Goal: Task Accomplishment & Management: Manage account settings

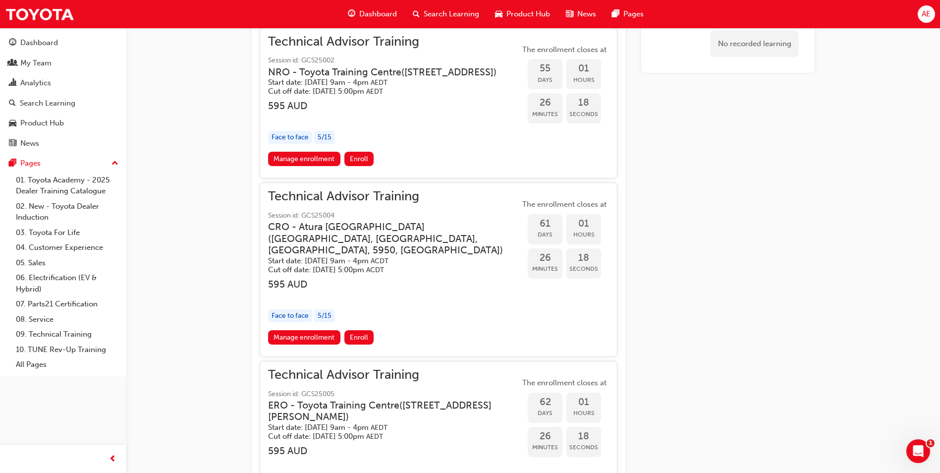
scroll to position [1140, 0]
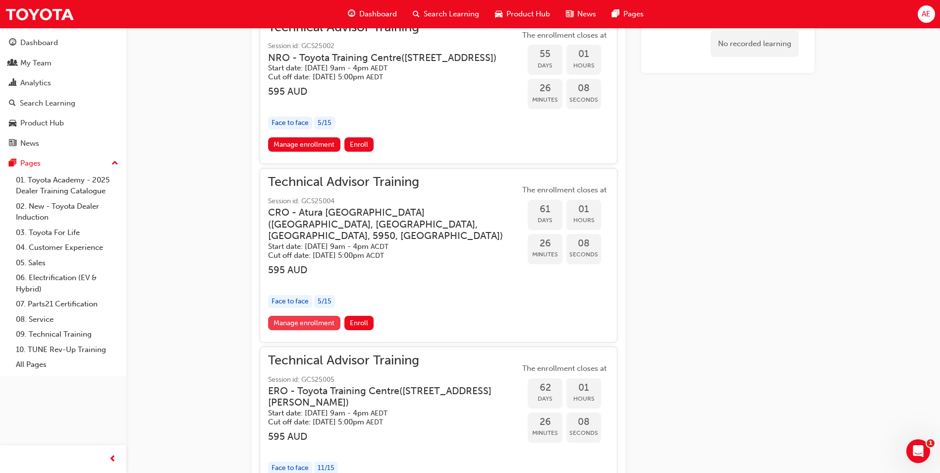
click at [307, 330] on link "Manage enrollment" at bounding box center [304, 323] width 72 height 14
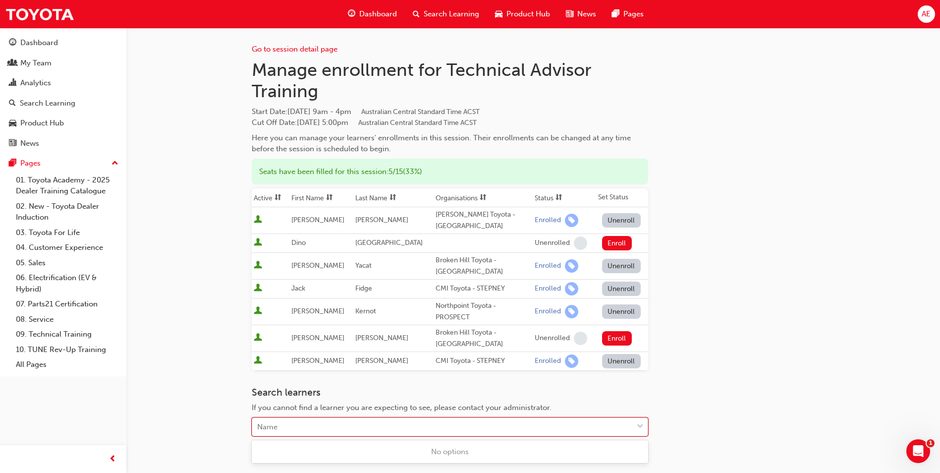
click at [295, 428] on div "Name" at bounding box center [442, 426] width 381 height 17
type input "[PERSON_NAME]"
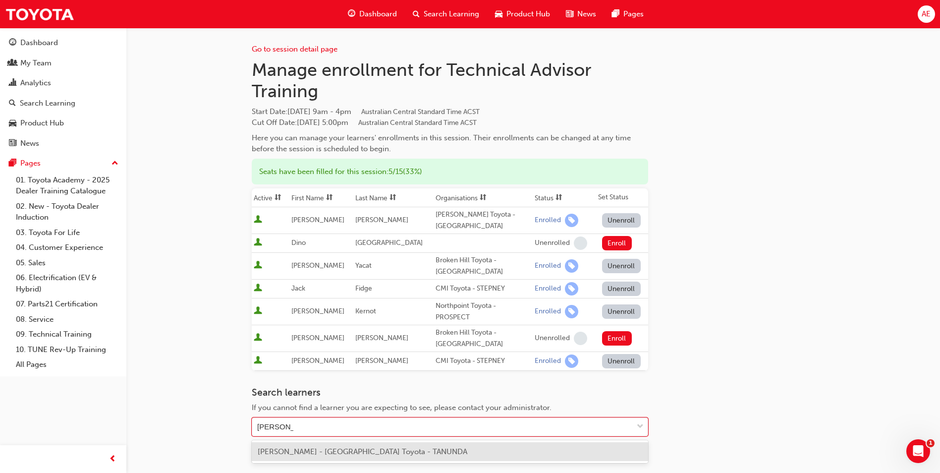
click at [453, 453] on div "[PERSON_NAME] - [GEOGRAPHIC_DATA] Toyota - TANUNDA" at bounding box center [450, 451] width 396 height 19
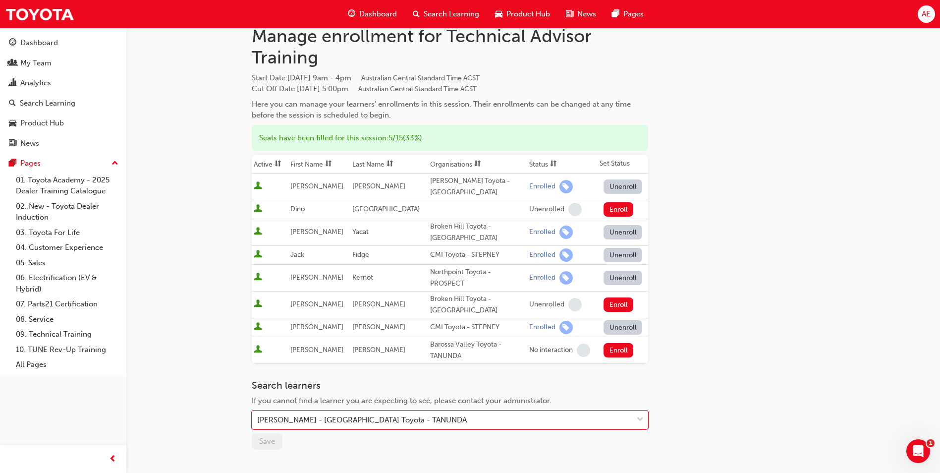
scroll to position [99, 0]
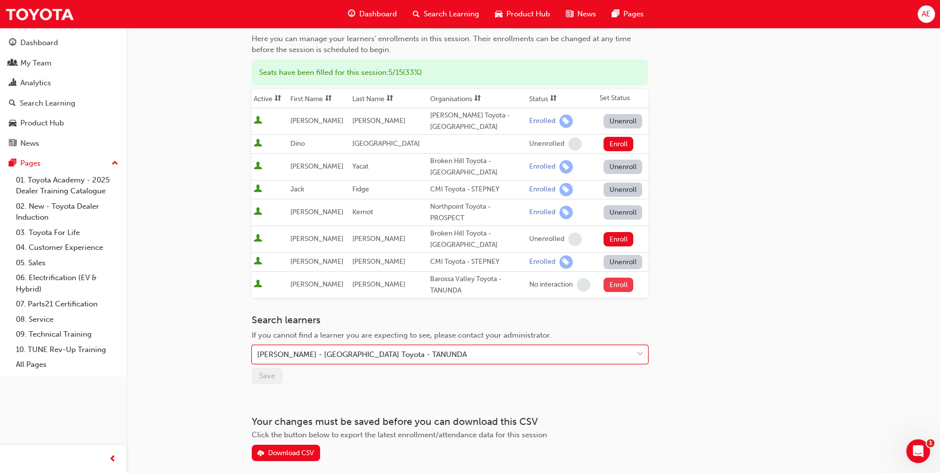
click at [615, 285] on button "Enroll" at bounding box center [619, 285] width 30 height 14
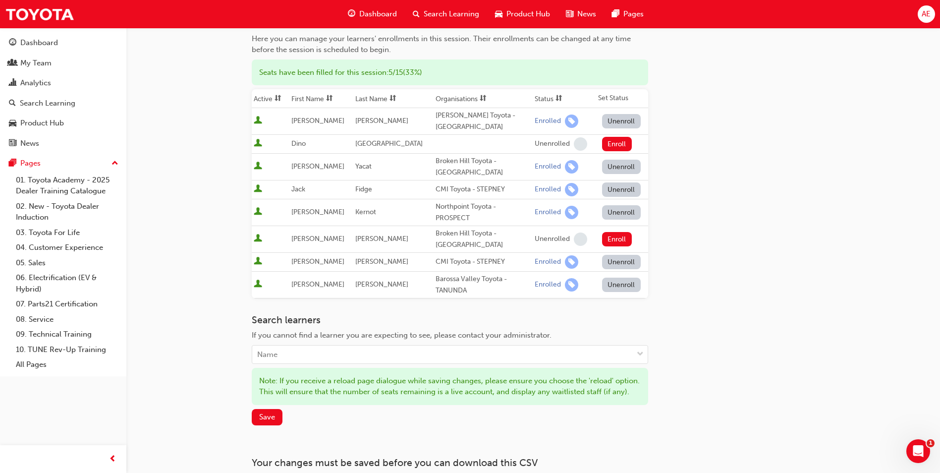
scroll to position [0, 0]
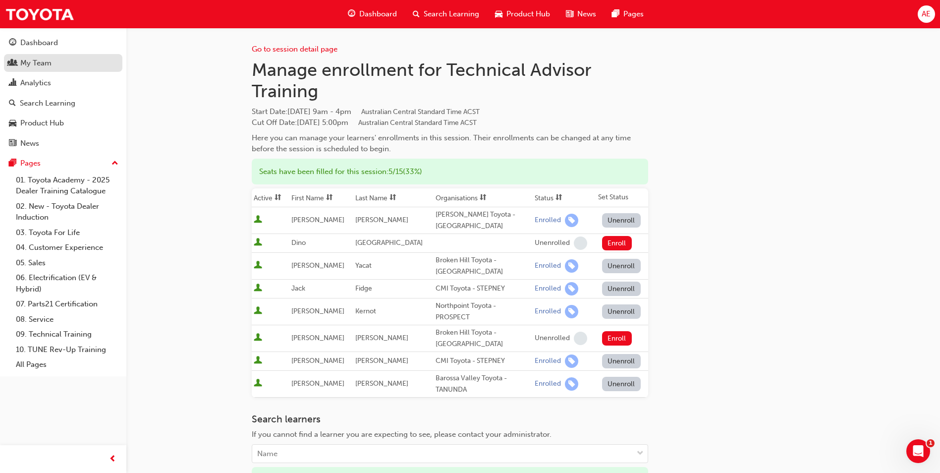
click at [65, 60] on div "My Team" at bounding box center [63, 63] width 109 height 12
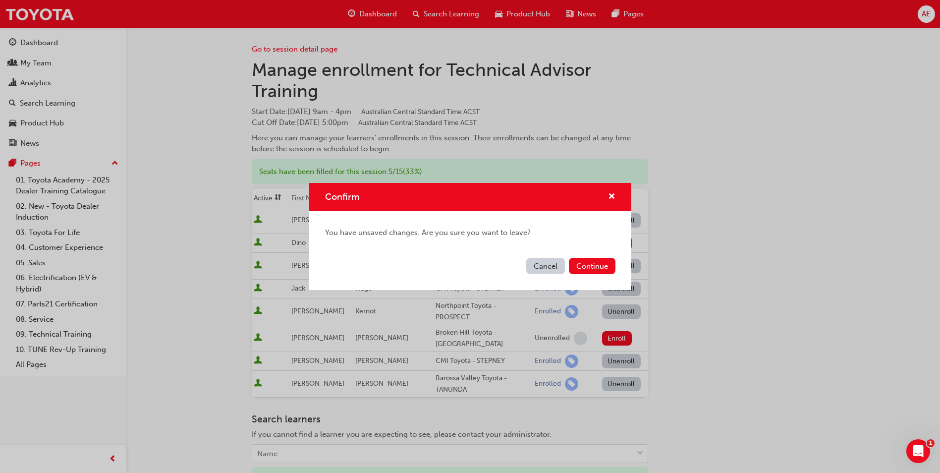
click at [530, 268] on button "Cancel" at bounding box center [545, 266] width 39 height 16
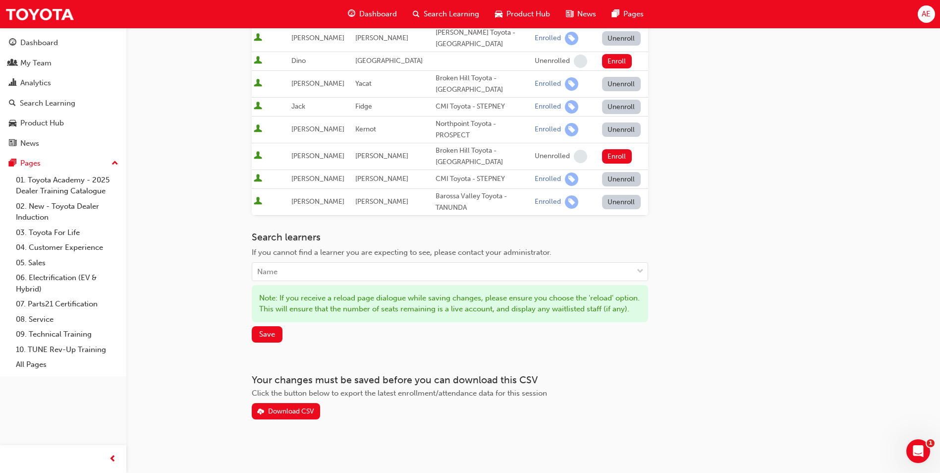
scroll to position [196, 0]
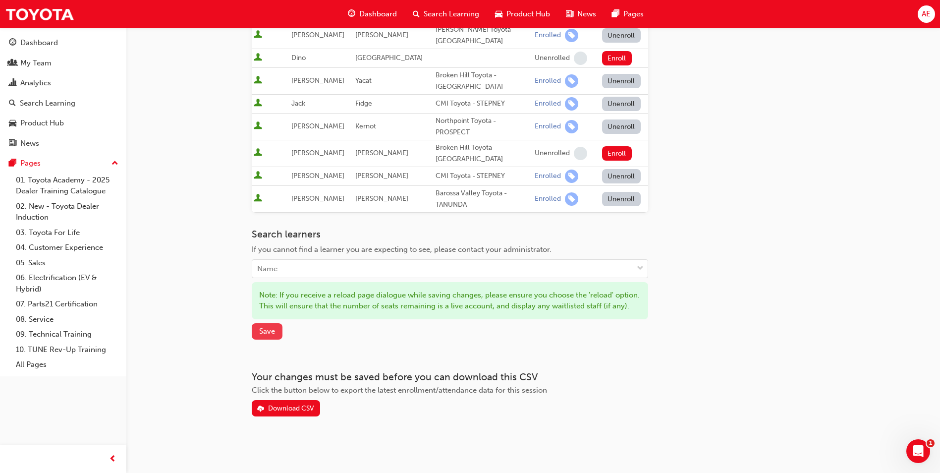
click at [278, 331] on button "Save" at bounding box center [267, 331] width 31 height 16
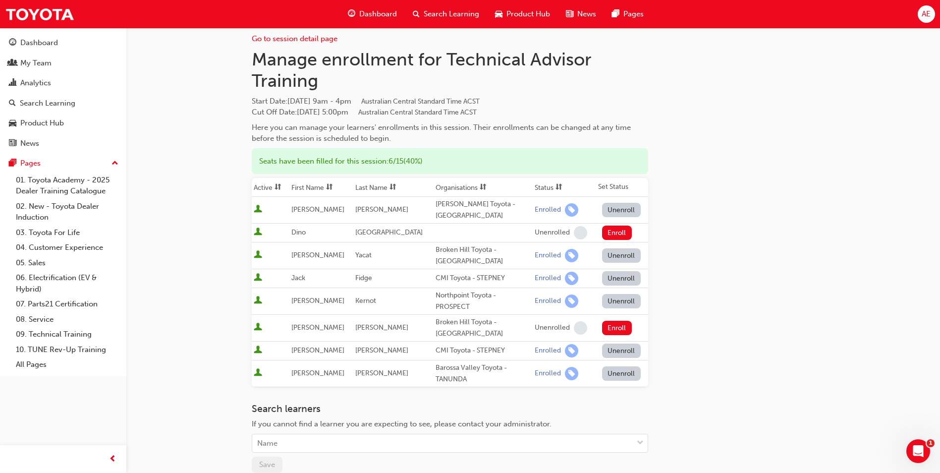
scroll to position [0, 0]
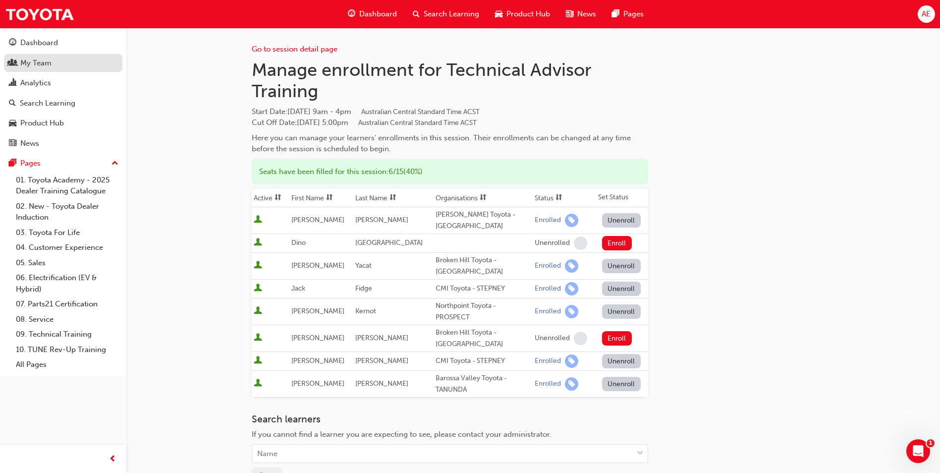
click at [40, 68] on div "My Team" at bounding box center [63, 63] width 109 height 12
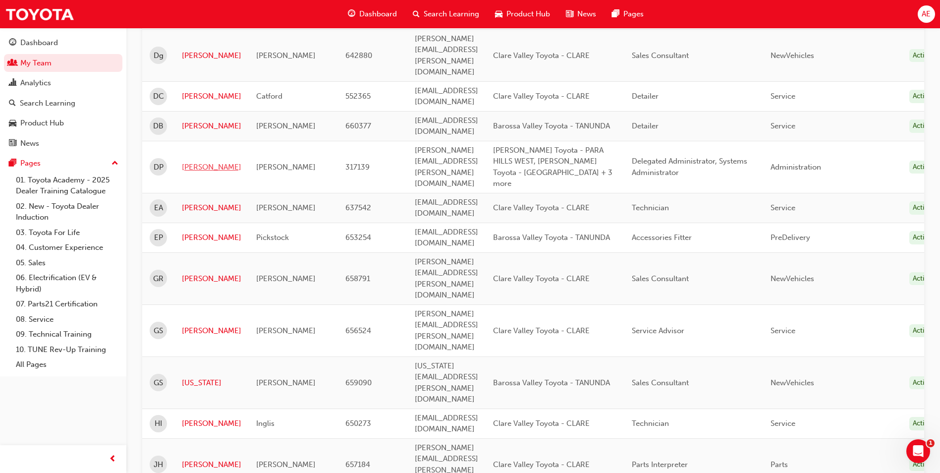
scroll to position [446, 0]
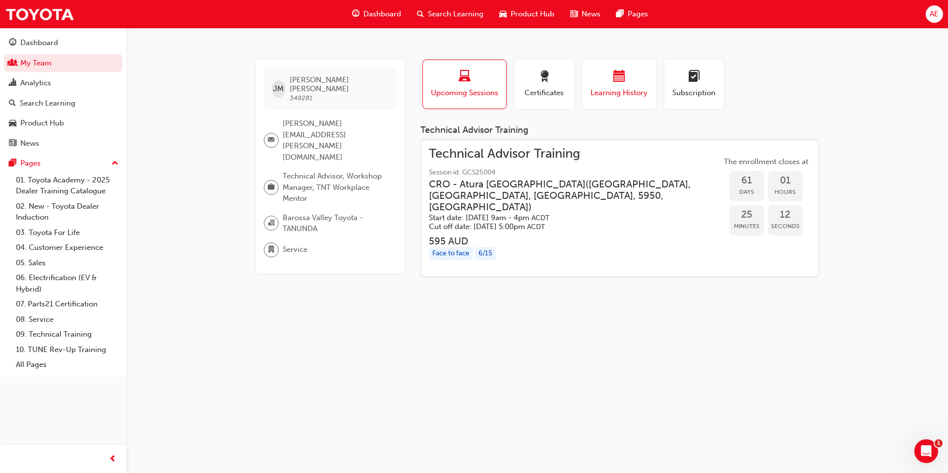
click at [605, 93] on span "Learning History" at bounding box center [618, 92] width 59 height 11
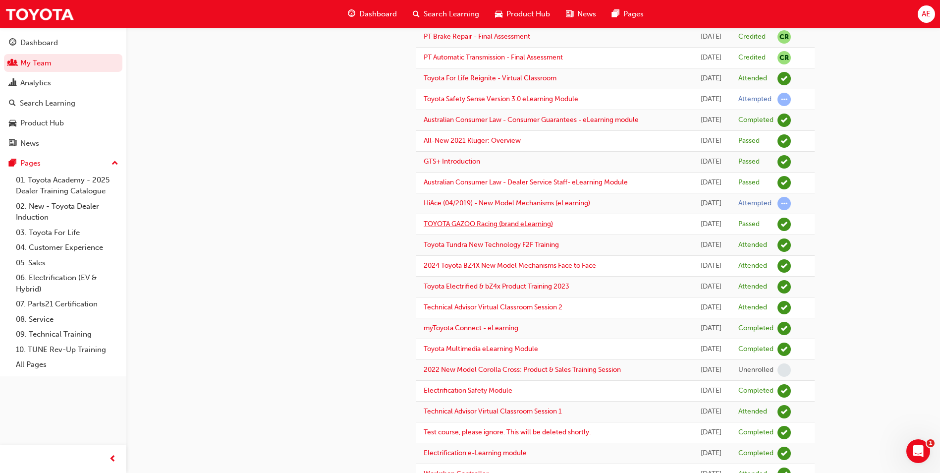
scroll to position [496, 0]
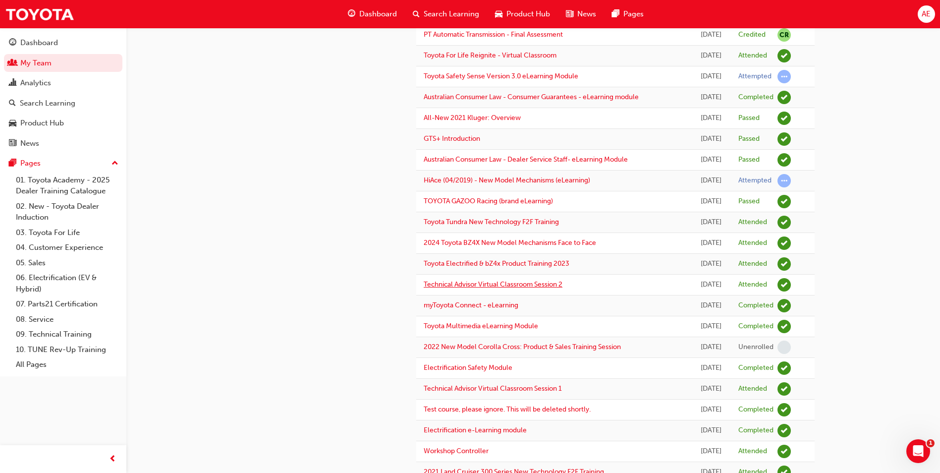
click at [480, 285] on link "Technical Advisor Virtual Classroom Session 2" at bounding box center [493, 284] width 139 height 8
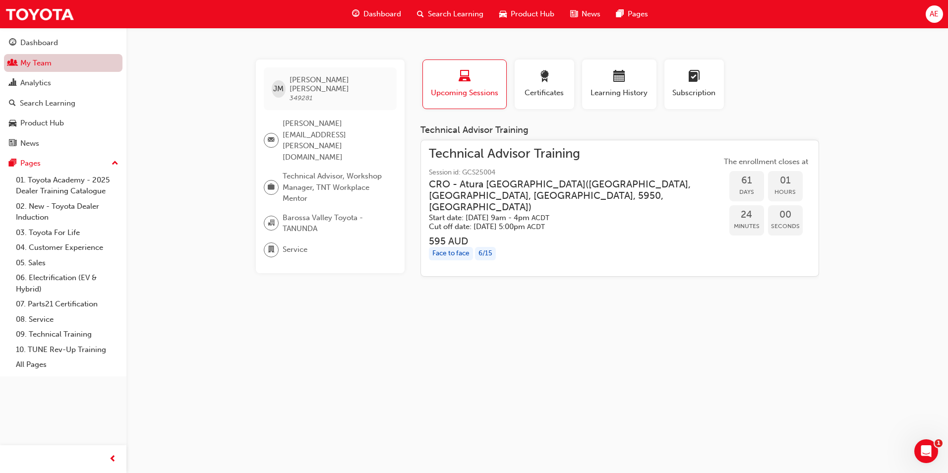
click at [35, 64] on link "My Team" at bounding box center [63, 63] width 118 height 18
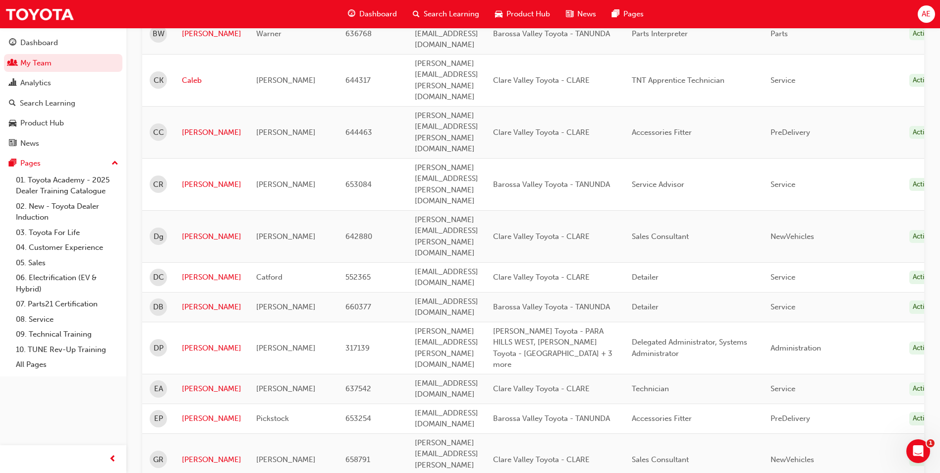
scroll to position [396, 0]
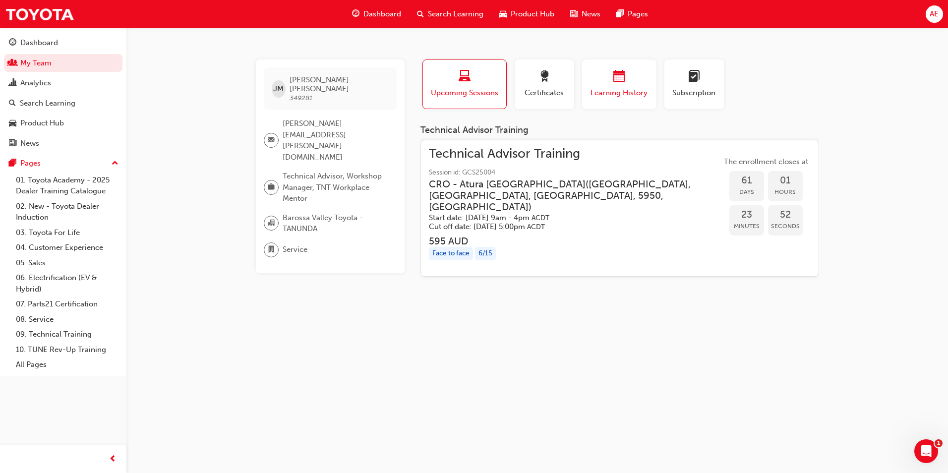
click at [599, 75] on div "button" at bounding box center [618, 77] width 59 height 15
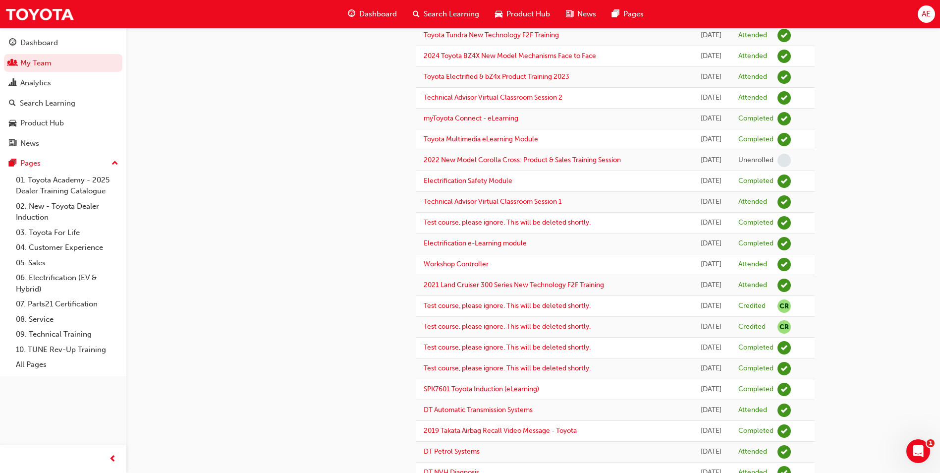
scroll to position [743, 0]
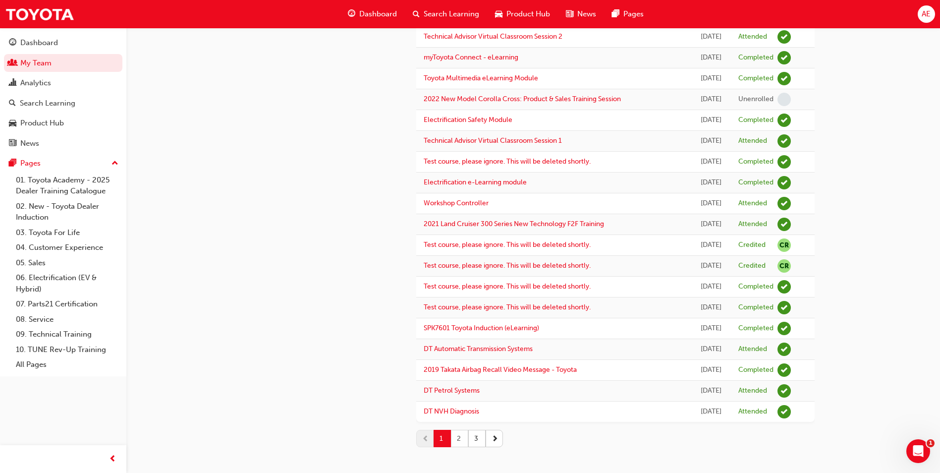
click at [461, 433] on button "2" at bounding box center [459, 438] width 17 height 17
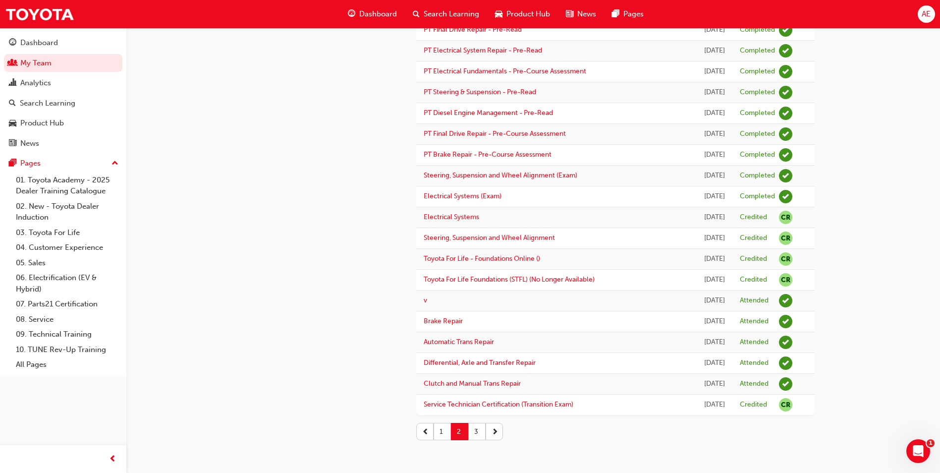
scroll to position [1161, 0]
click at [443, 428] on button "1" at bounding box center [442, 431] width 17 height 17
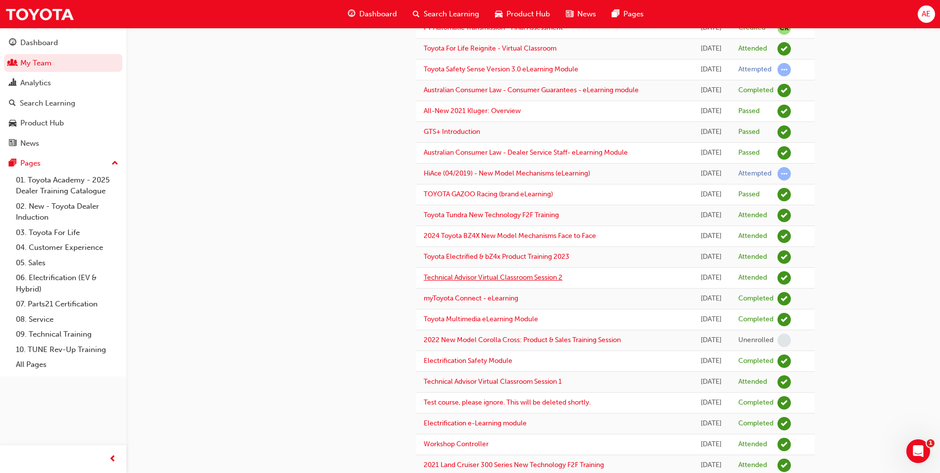
scroll to position [552, 0]
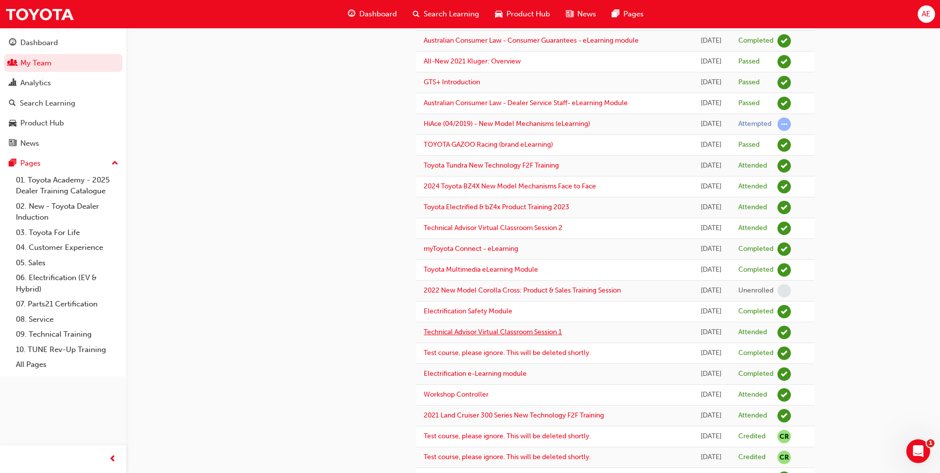
click at [519, 333] on link "Technical Advisor Virtual Classroom Session 1" at bounding box center [493, 332] width 138 height 8
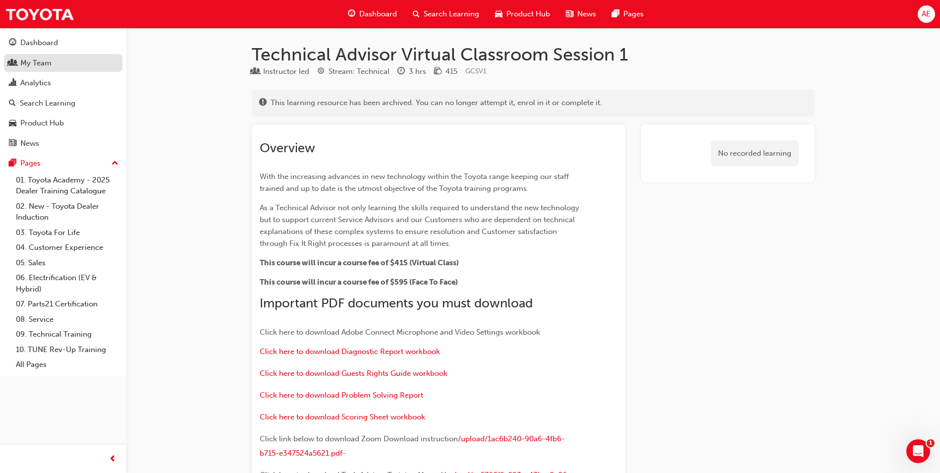
click at [46, 58] on div "My Team" at bounding box center [35, 62] width 31 height 11
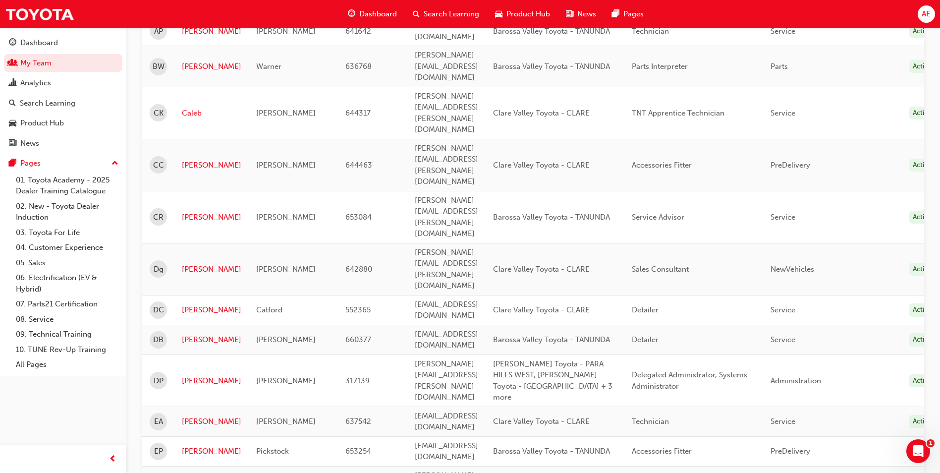
scroll to position [396, 0]
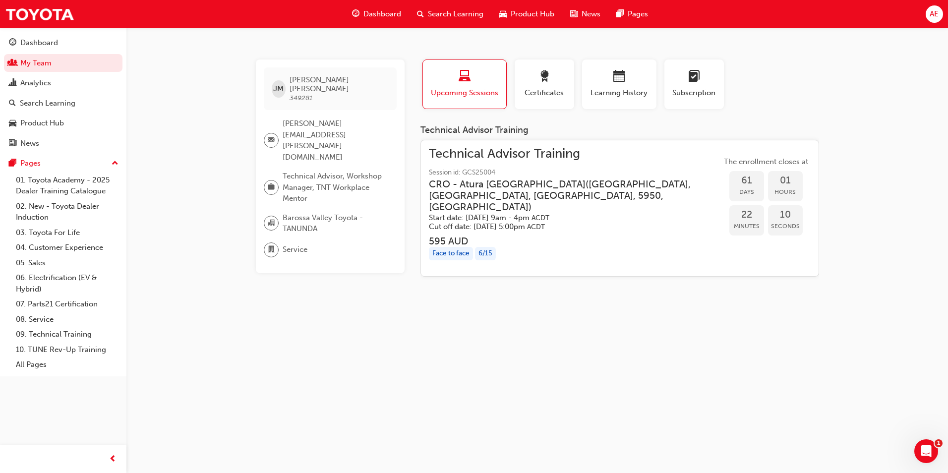
click at [483, 156] on span "Technical Advisor Training" at bounding box center [575, 153] width 292 height 11
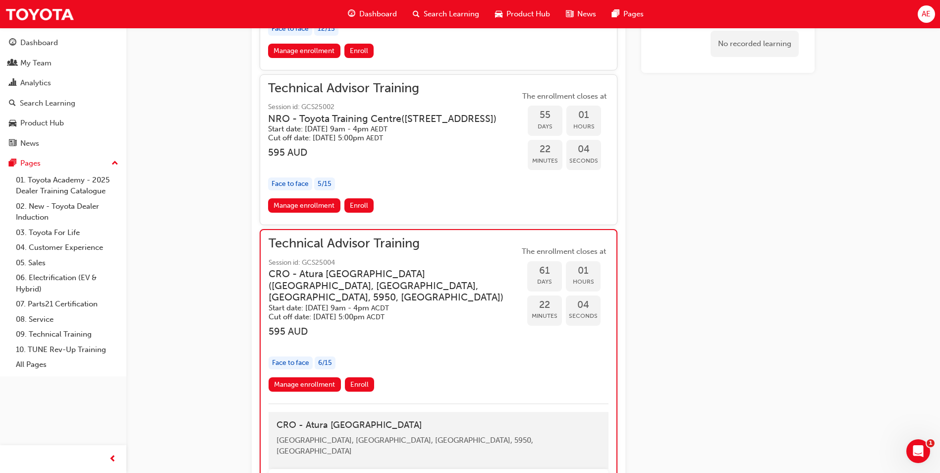
scroll to position [1128, 0]
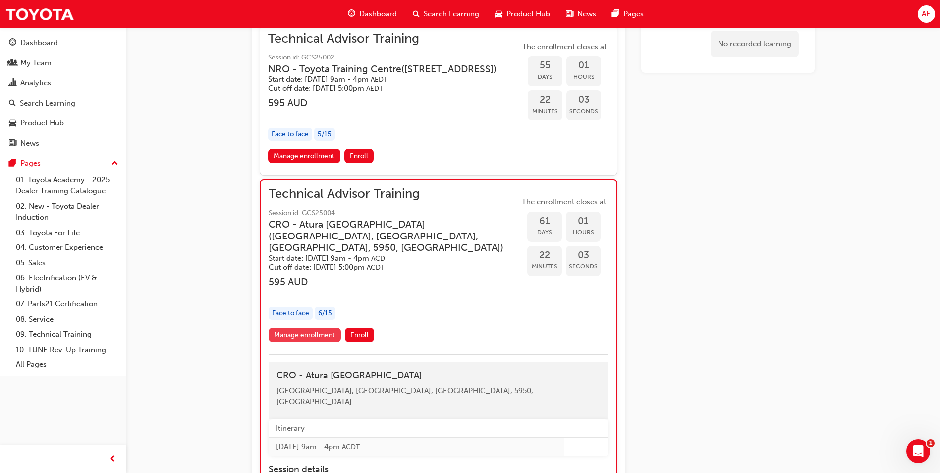
click at [309, 342] on link "Manage enrollment" at bounding box center [305, 335] width 72 height 14
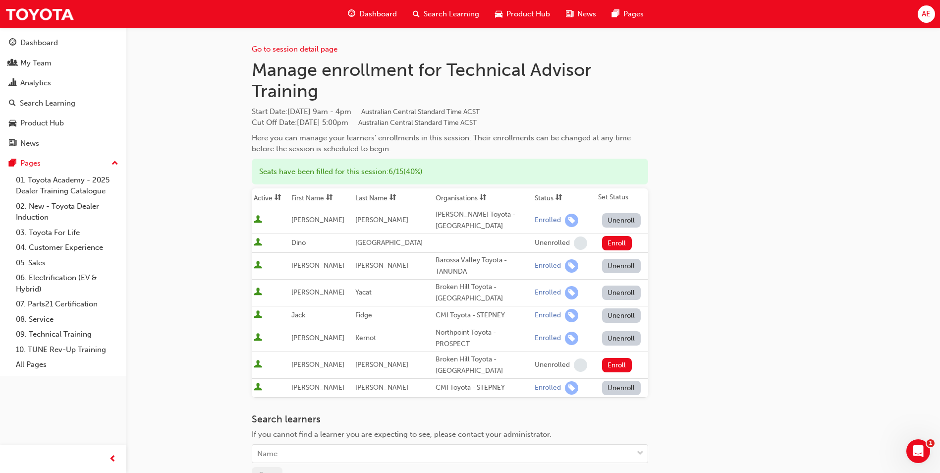
click at [608, 265] on button "Unenroll" at bounding box center [621, 266] width 39 height 14
click at [378, 11] on span "Dashboard" at bounding box center [378, 13] width 38 height 11
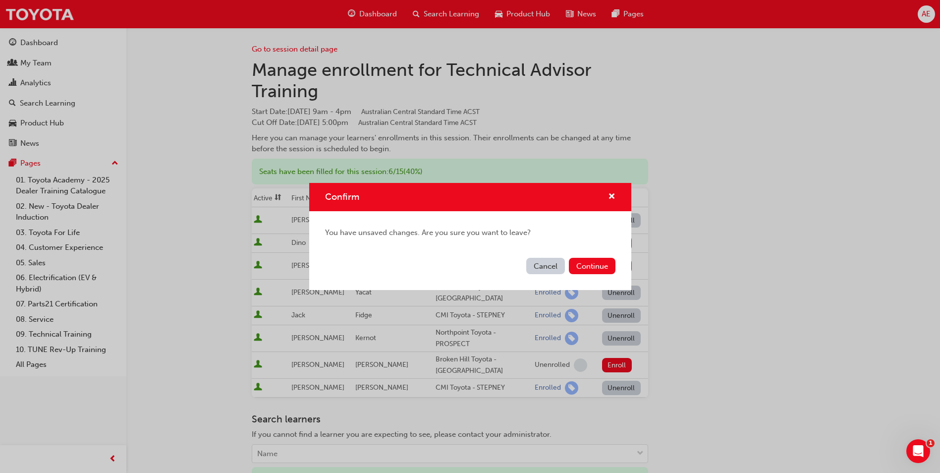
click at [543, 262] on button "Cancel" at bounding box center [545, 266] width 39 height 16
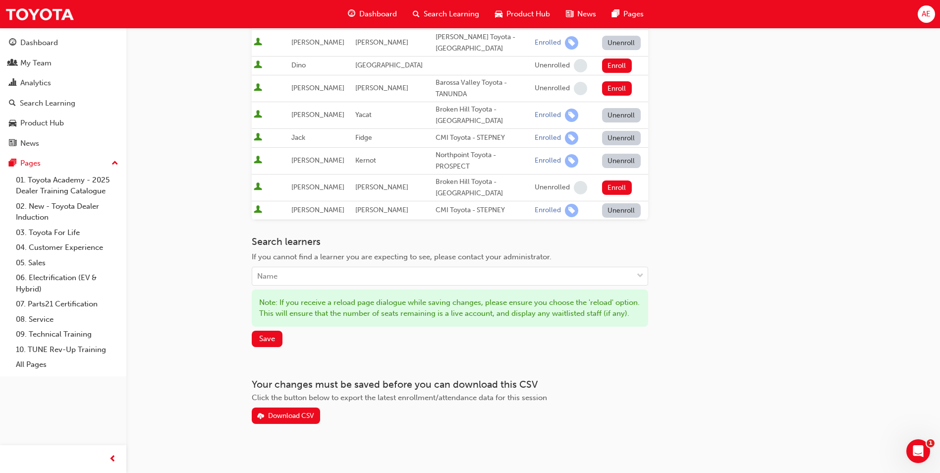
scroll to position [196, 0]
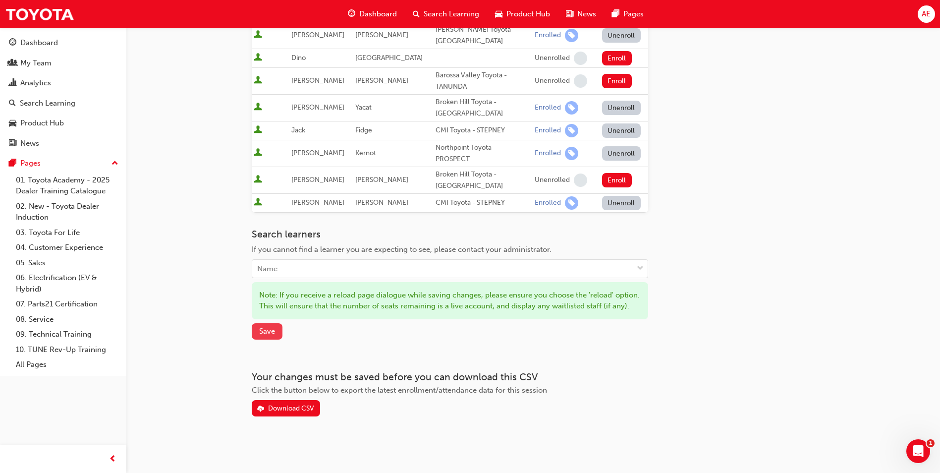
click at [271, 333] on span "Save" at bounding box center [267, 331] width 16 height 9
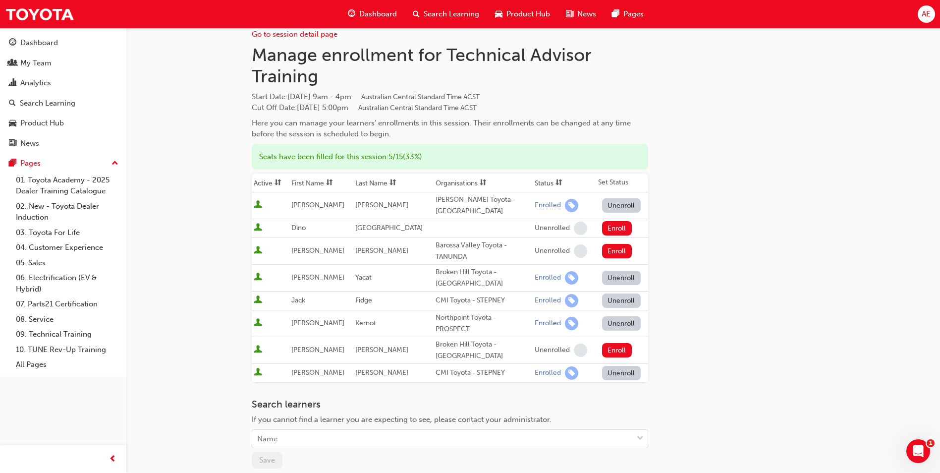
scroll to position [0, 0]
